Goal: Entertainment & Leisure: Consume media (video, audio)

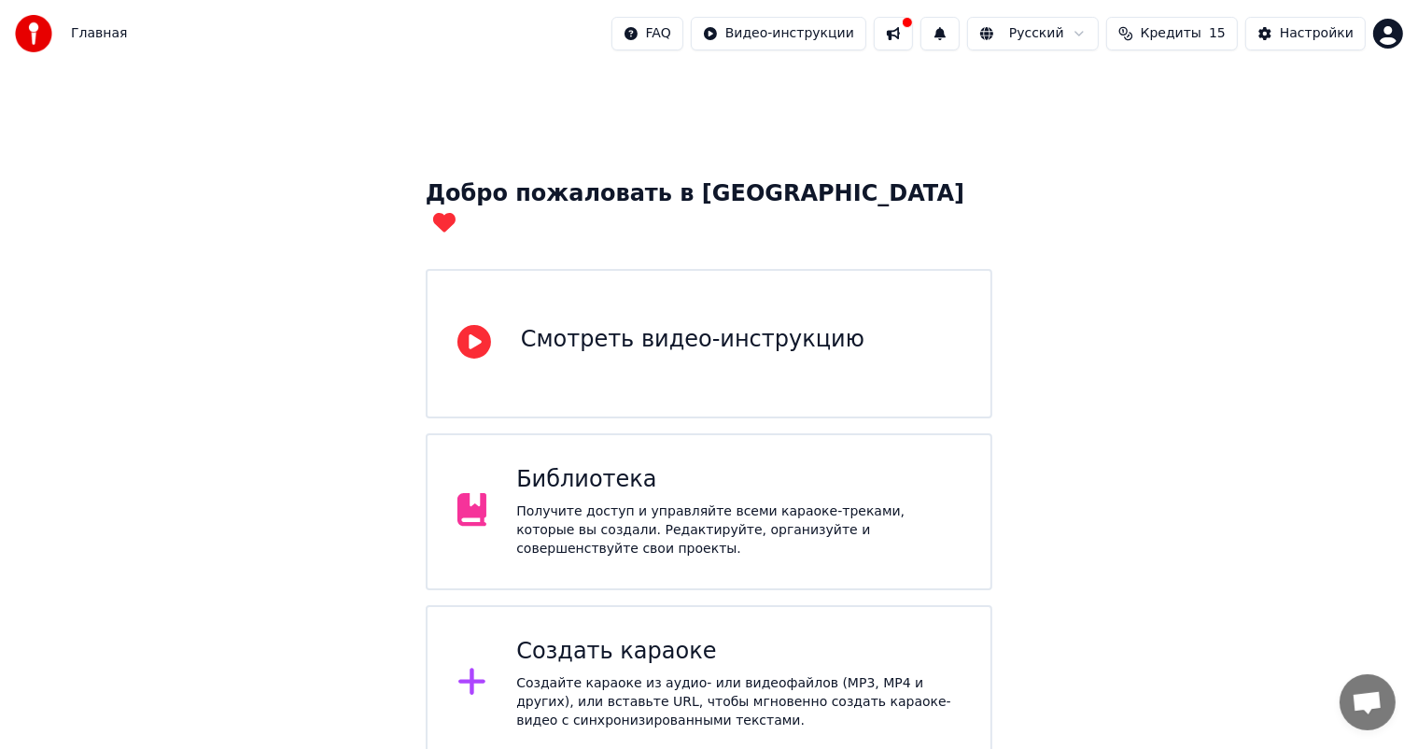
click at [697, 674] on div "Создайте караоке из аудио- или видеофайлов (MP3, MP4 и других), или вставьте UR…" at bounding box center [738, 702] width 444 height 56
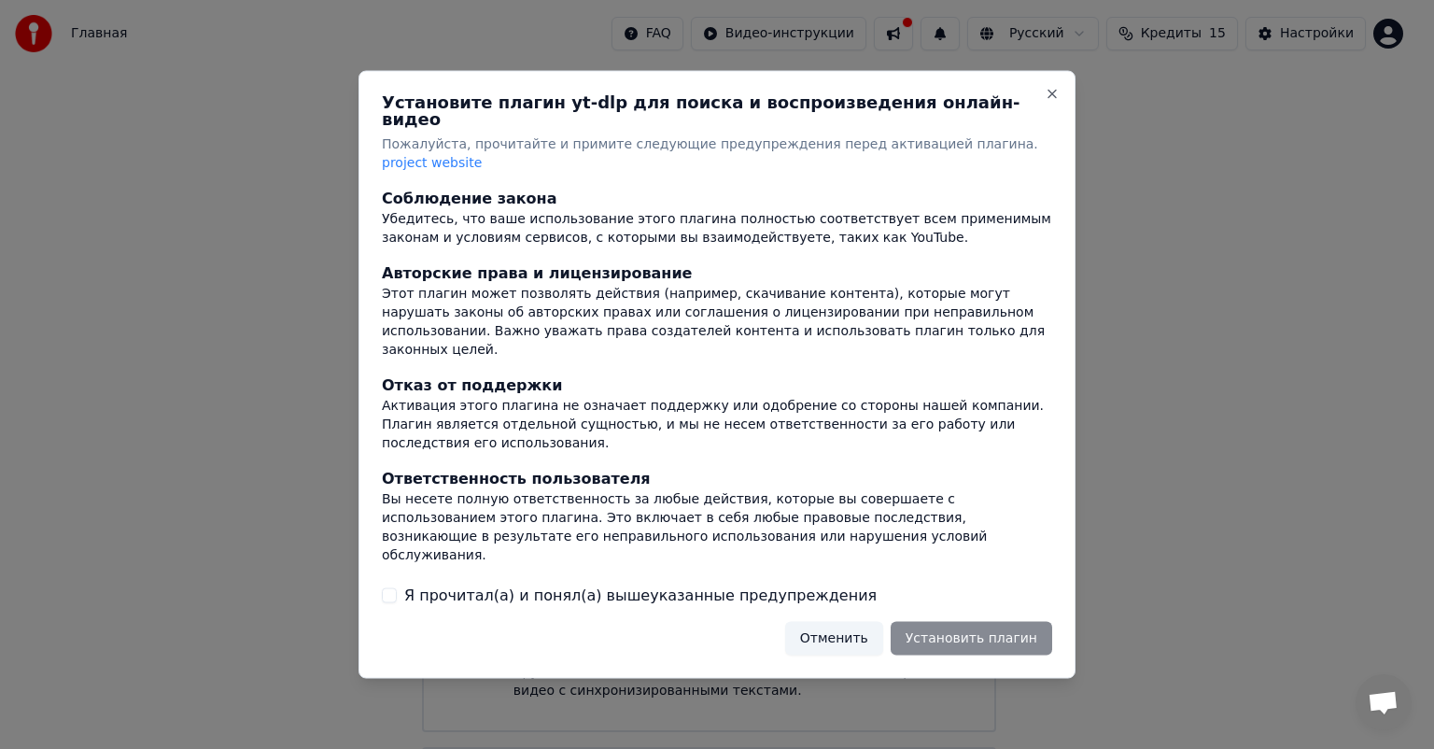
click at [509, 583] on label "Я прочитал(а) и понял(а) вышеуказанные предупреждения" at bounding box center [640, 594] width 472 height 22
click at [397, 587] on button "Я прочитал(а) и понял(а) вышеуказанные предупреждения" at bounding box center [389, 594] width 15 height 15
click at [962, 624] on button "Установить плагин" at bounding box center [971, 638] width 161 height 34
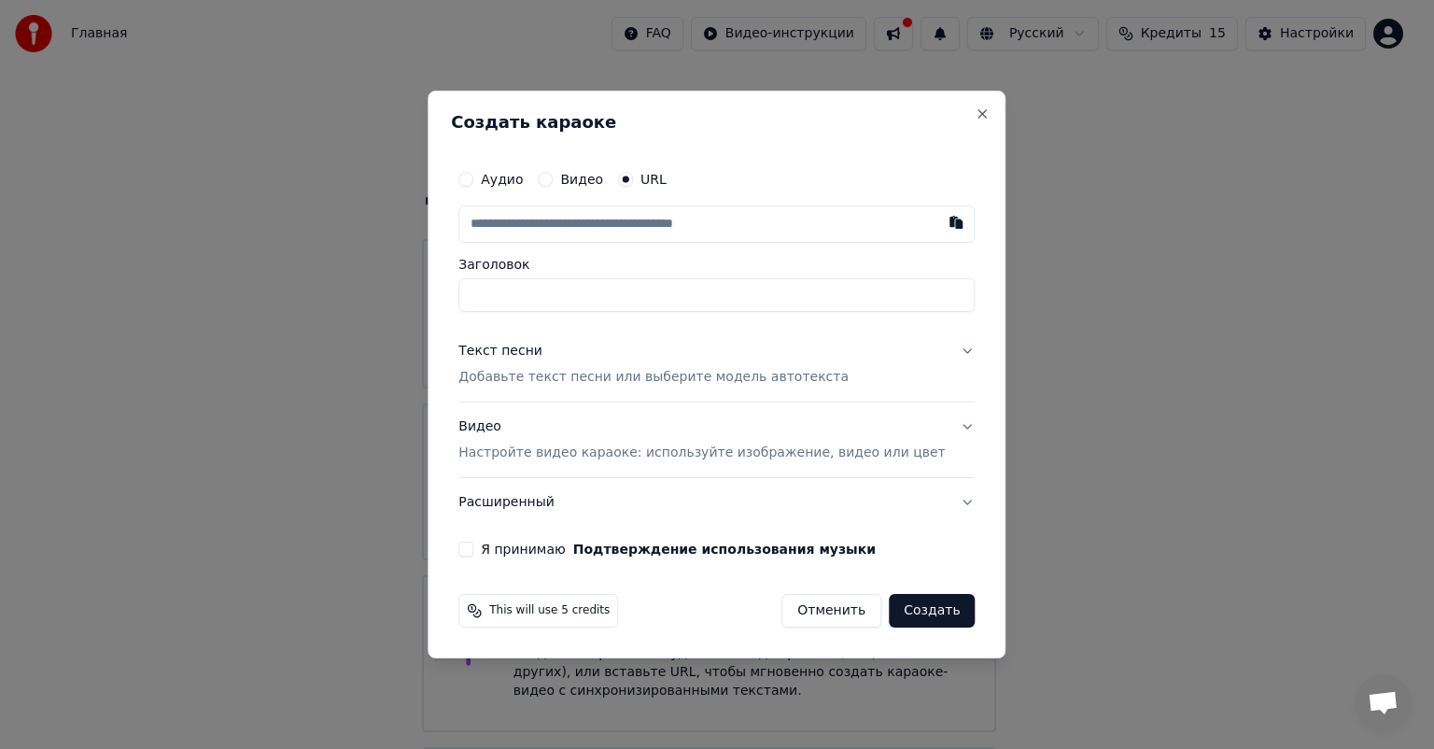
click at [828, 615] on button "Отменить" at bounding box center [831, 611] width 100 height 34
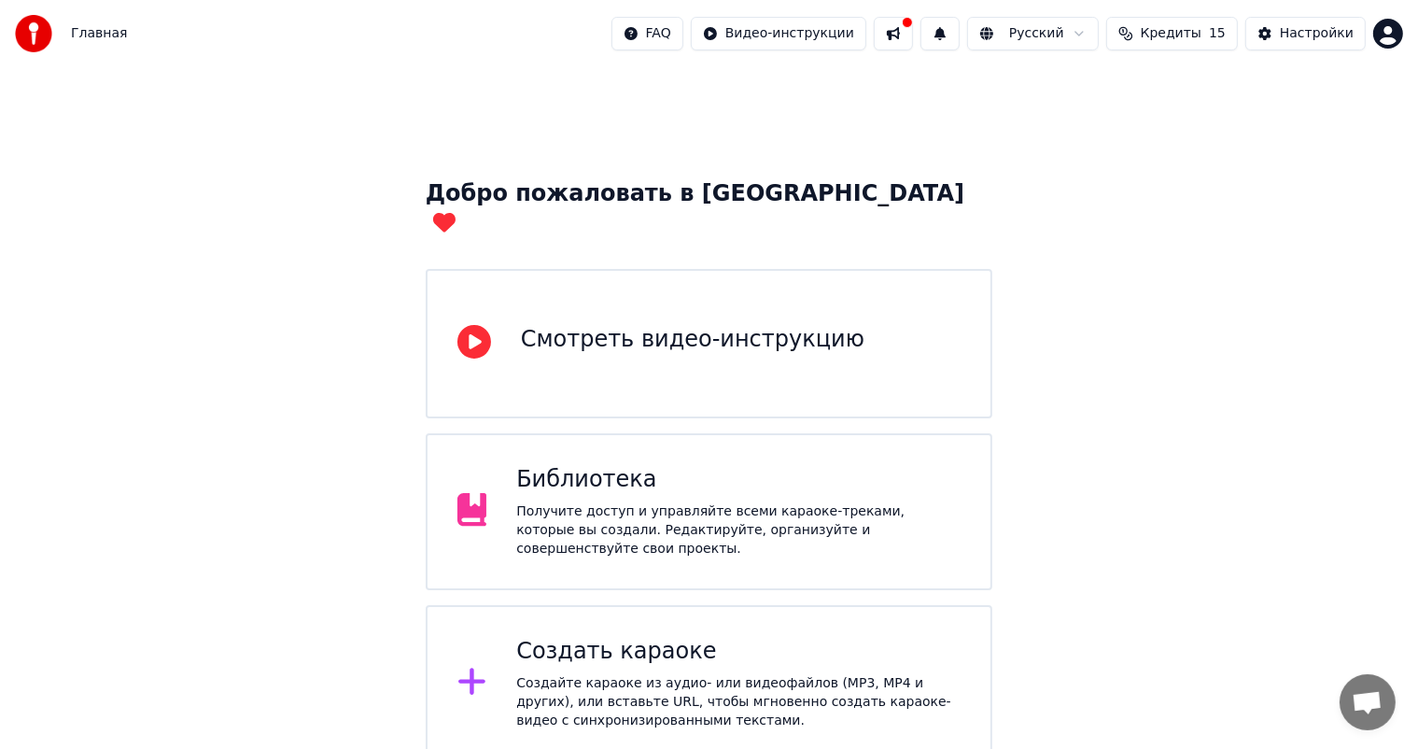
click at [796, 502] on div "Получите доступ и управляйте всеми караоке-треками, которые вы создали. Редакти…" at bounding box center [738, 530] width 444 height 56
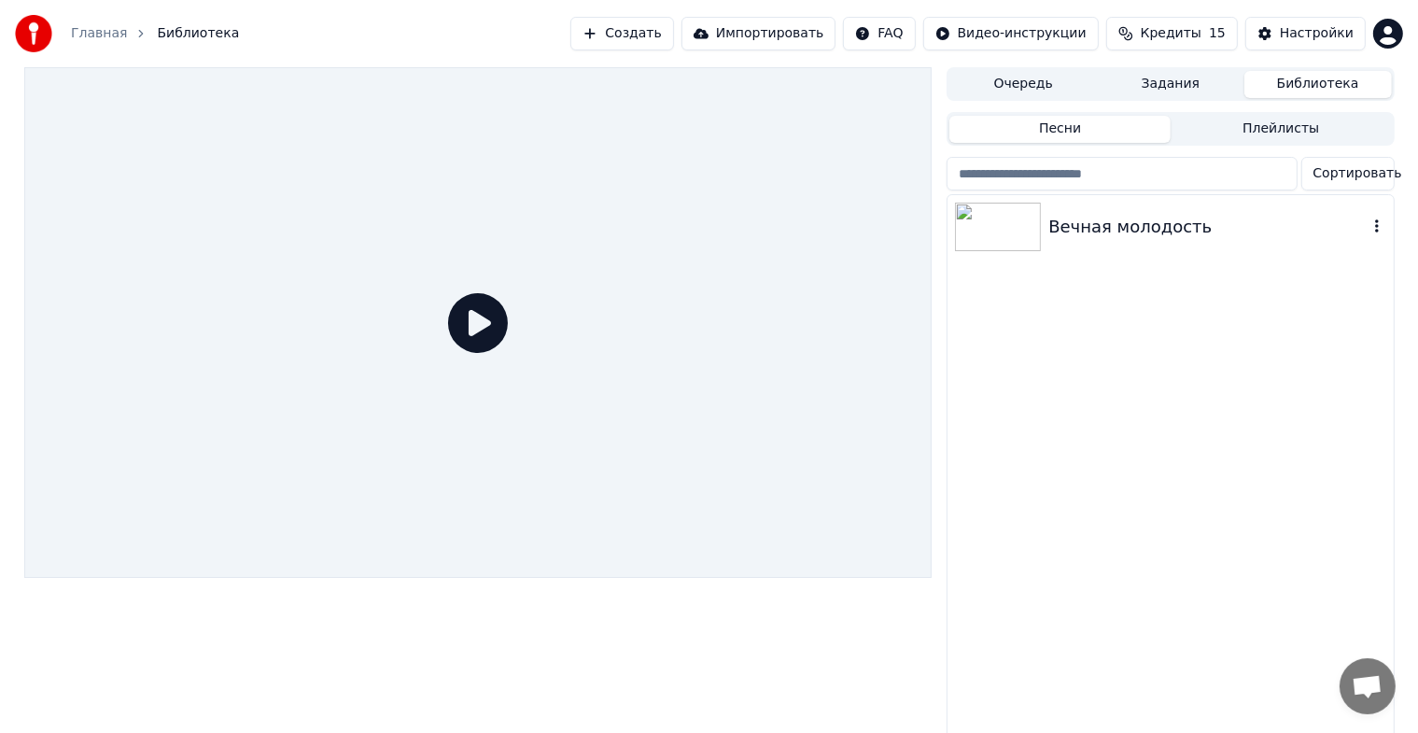
click at [1180, 214] on div "Вечная молодость" at bounding box center [1207, 227] width 318 height 26
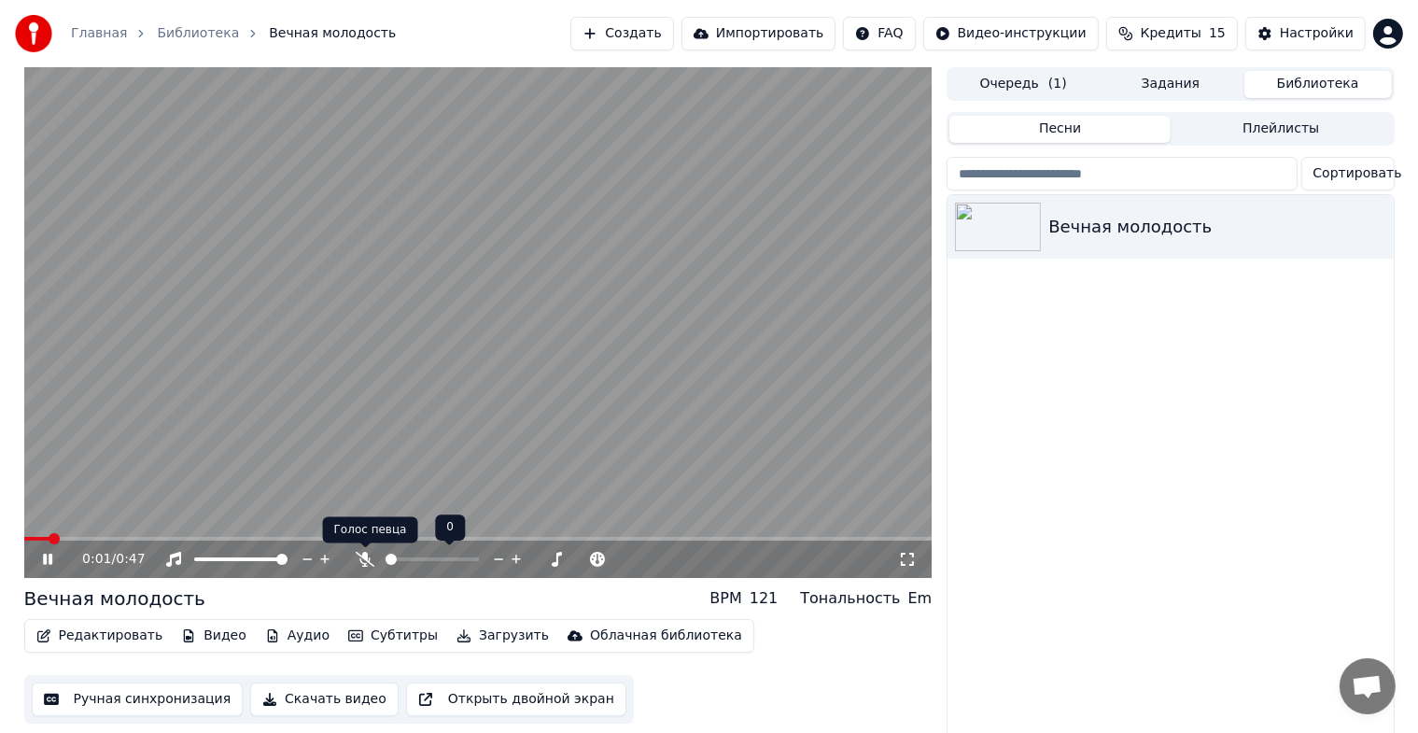
click at [370, 565] on icon at bounding box center [365, 559] width 19 height 15
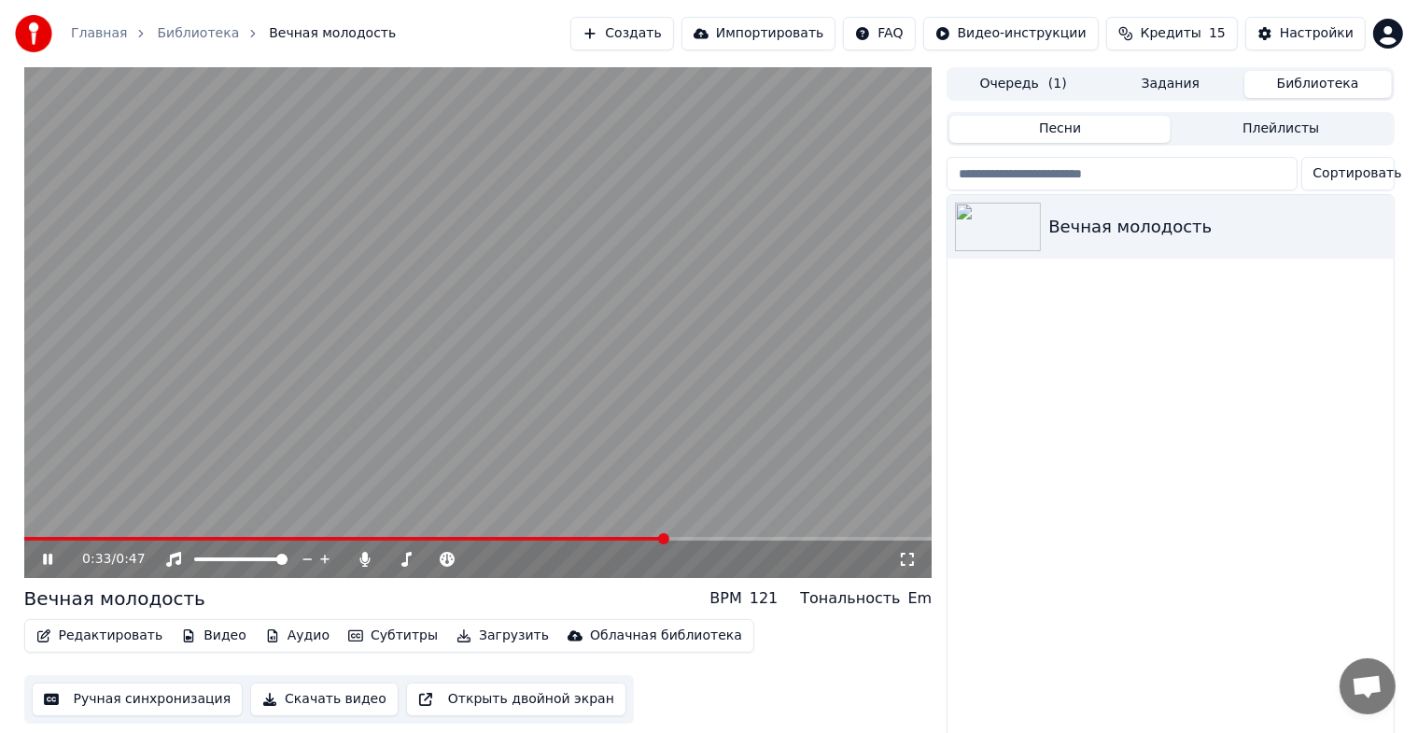
click at [49, 559] on icon at bounding box center [47, 559] width 9 height 11
